Goal: Information Seeking & Learning: Learn about a topic

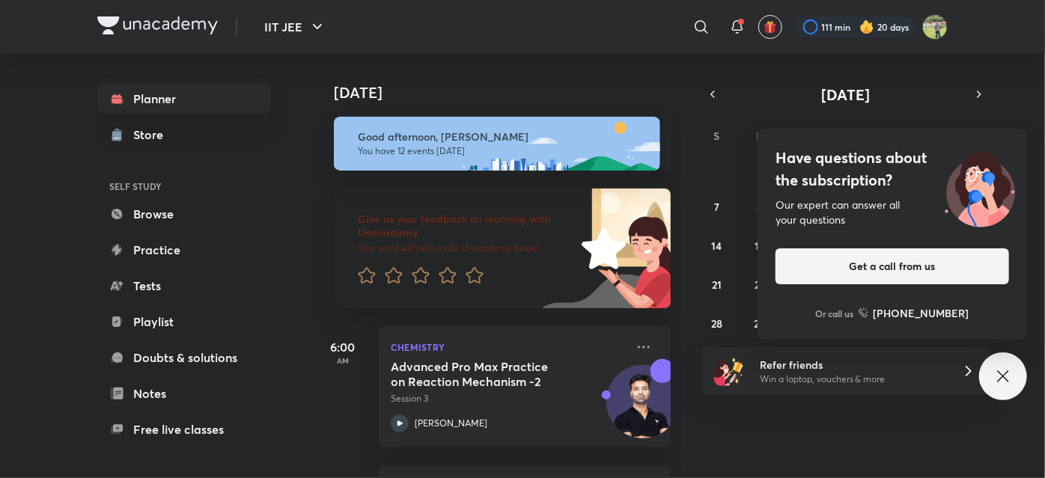
scroll to position [794, 0]
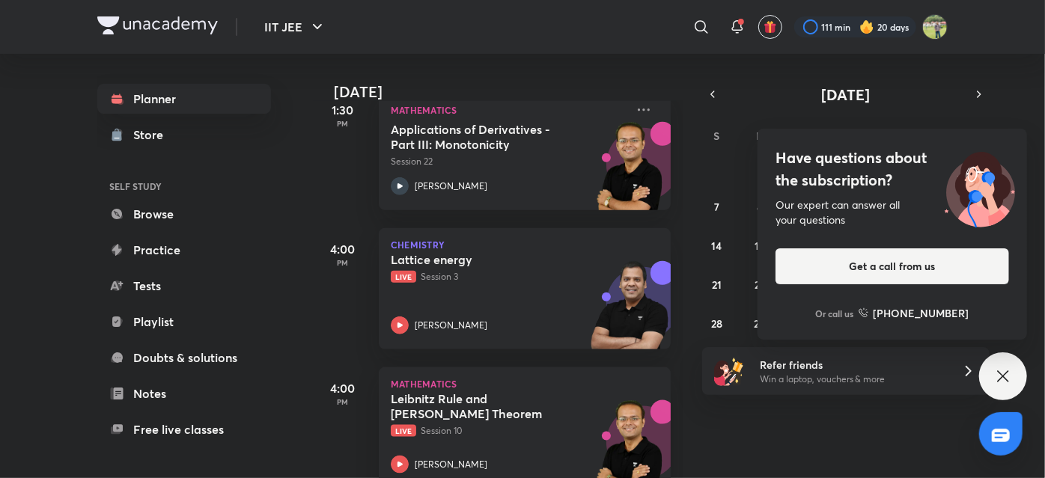
click at [170, 26] on img at bounding box center [157, 25] width 121 height 18
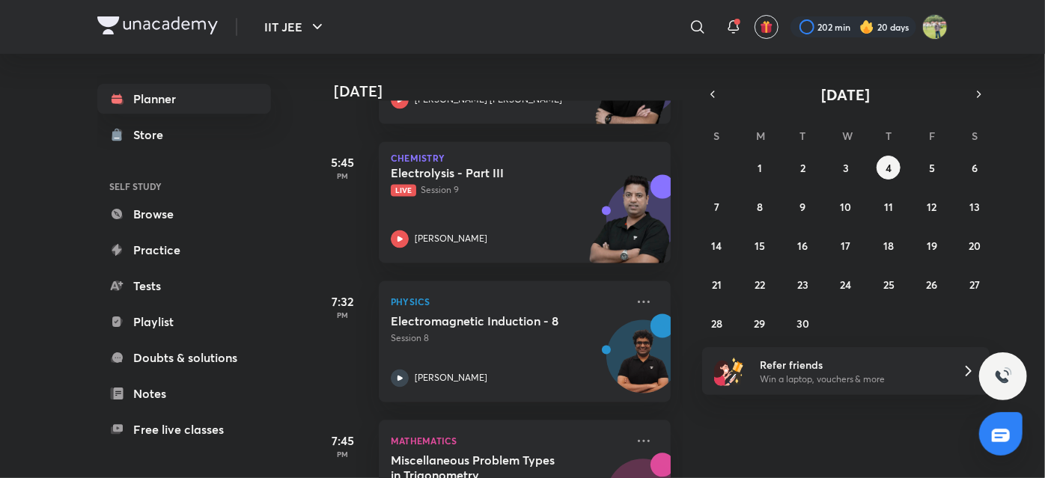
scroll to position [1446, 0]
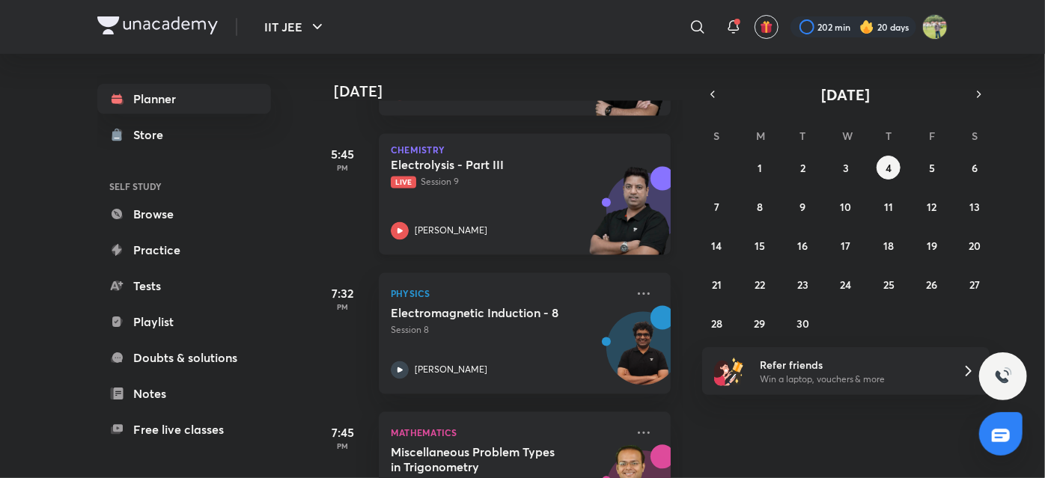
click at [498, 194] on div "Electrolysis - Part III Live Session 9 [PERSON_NAME]" at bounding box center [508, 199] width 235 height 82
